Goal: Navigation & Orientation: Find specific page/section

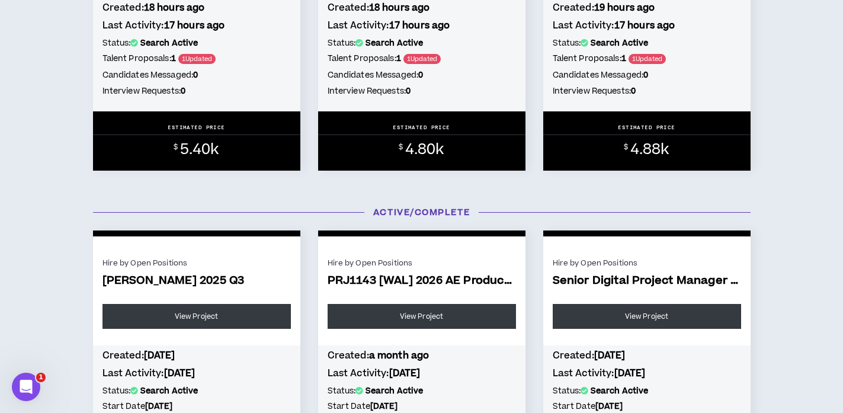
scroll to position [227, 0]
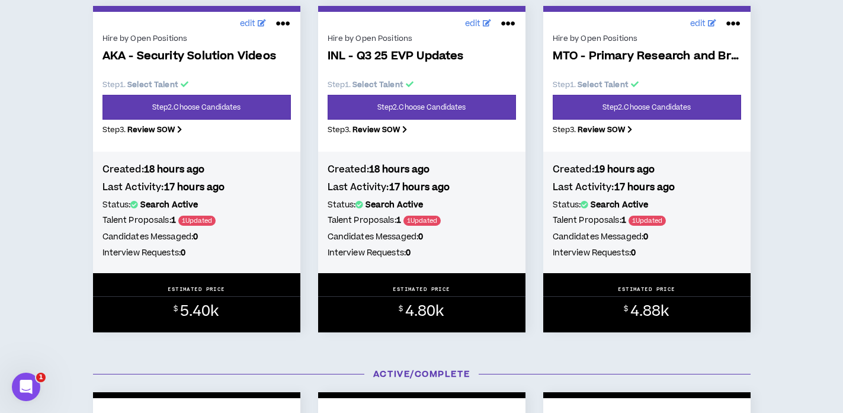
click at [223, 92] on div "Hire by Open Positions AKA - Security Solution Videos Step 1 . Select Talent St…" at bounding box center [196, 88] width 188 height 114
click at [223, 103] on link "Step 2 . Choose Candidates" at bounding box center [196, 107] width 188 height 25
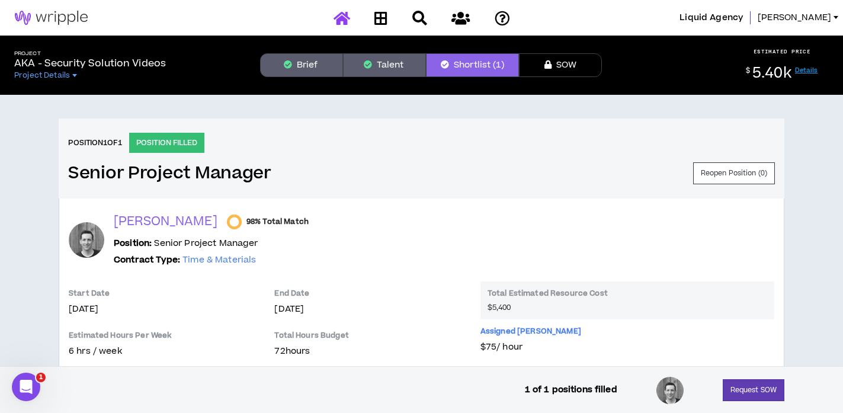
click at [338, 19] on icon at bounding box center [341, 18] width 17 height 15
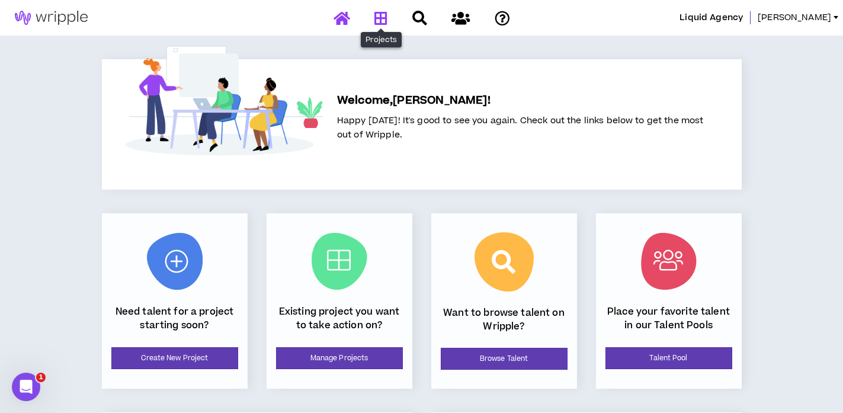
click at [384, 12] on icon at bounding box center [380, 18] width 13 height 15
